Goal: Find specific page/section: Find specific page/section

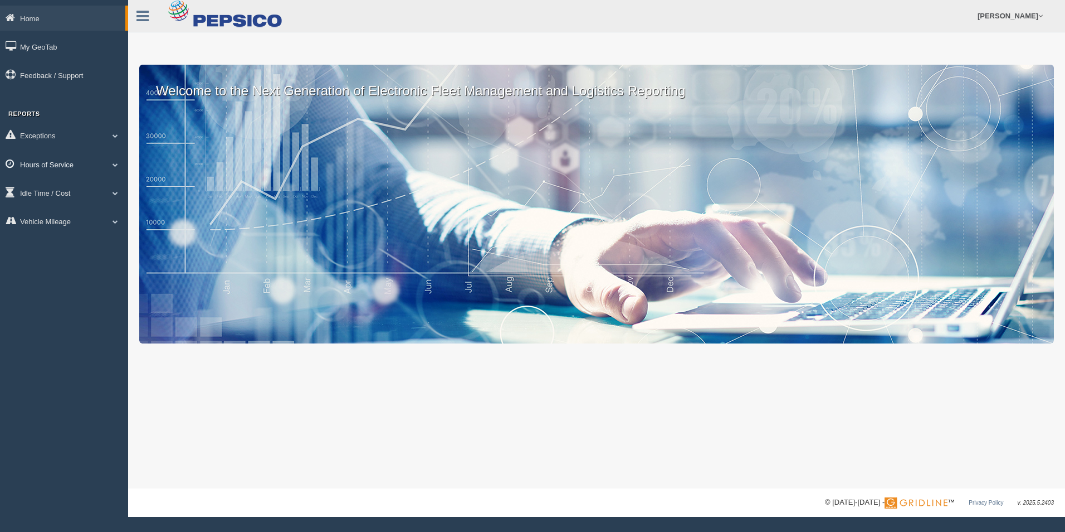
click at [77, 168] on link "Hours of Service" at bounding box center [64, 164] width 128 height 25
click at [74, 213] on link "HOS Violation Audit Reports" at bounding box center [72, 209] width 105 height 20
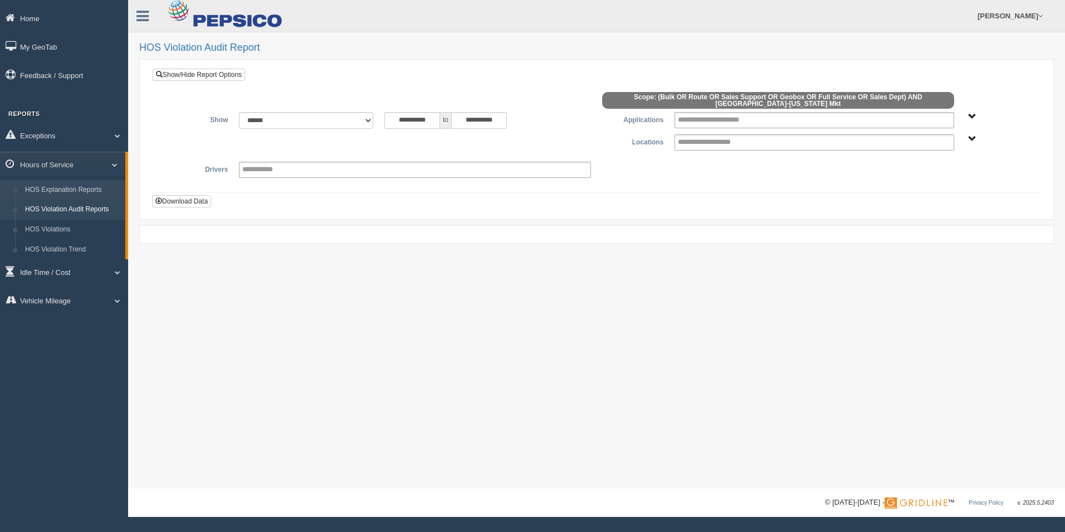
click at [86, 187] on link "HOS Explanation Reports" at bounding box center [72, 190] width 105 height 20
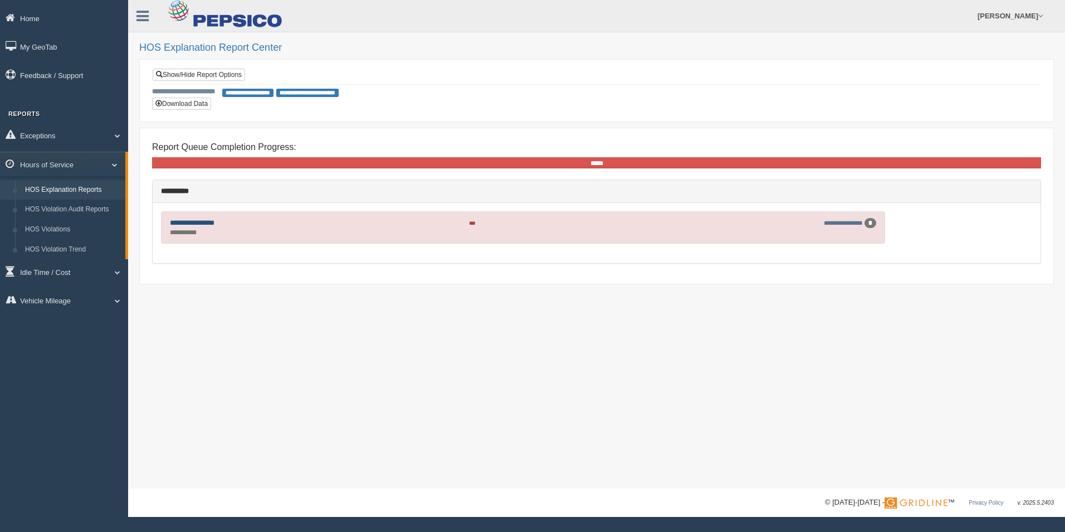
click at [209, 225] on link "**********" at bounding box center [192, 222] width 45 height 7
